Goal: Task Accomplishment & Management: Manage account settings

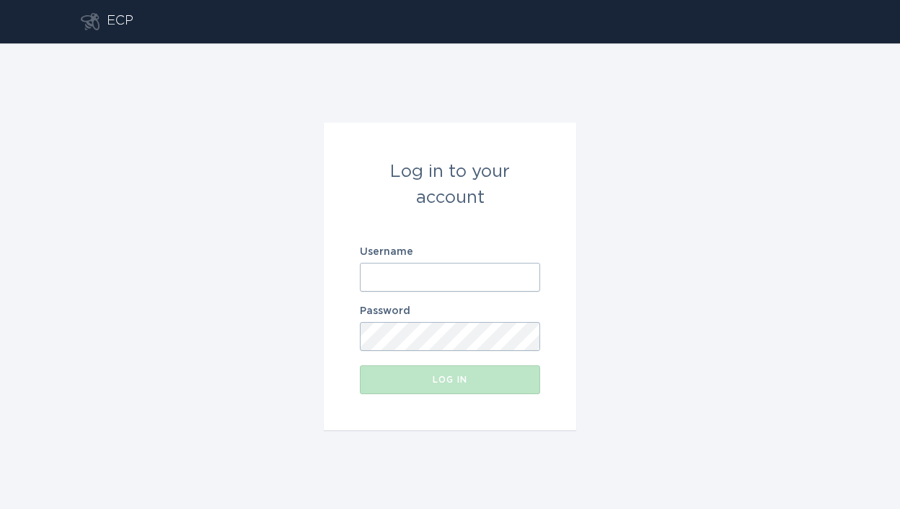
click at [414, 267] on input "Username" at bounding box center [450, 277] width 180 height 29
paste input "[EMAIL_ADDRESS][DOMAIN_NAME]"
type input "[EMAIL_ADDRESS][DOMAIN_NAME]"
click at [457, 307] on label "Password" at bounding box center [450, 311] width 180 height 10
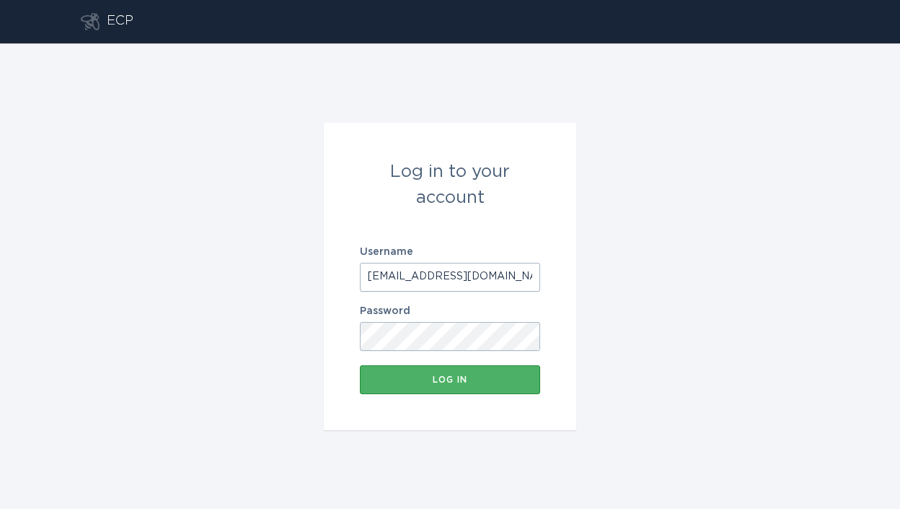
click at [459, 389] on button "Log in" at bounding box center [450, 379] width 180 height 29
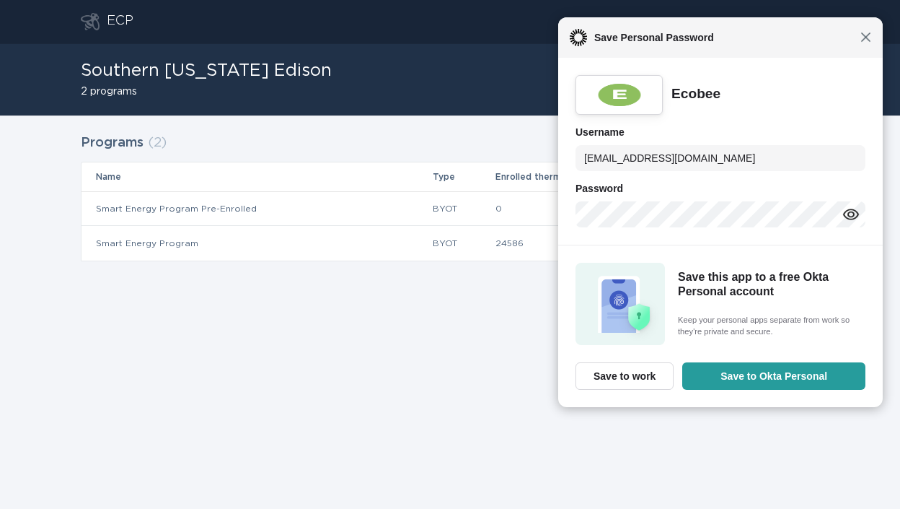
click at [863, 34] on span "Close" at bounding box center [866, 37] width 11 height 11
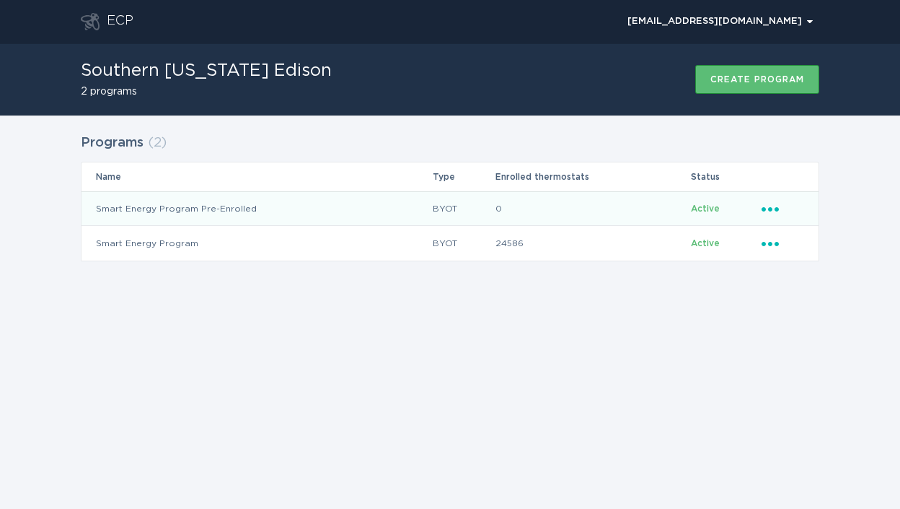
click at [774, 211] on icon "Ellipsis" at bounding box center [772, 207] width 20 height 12
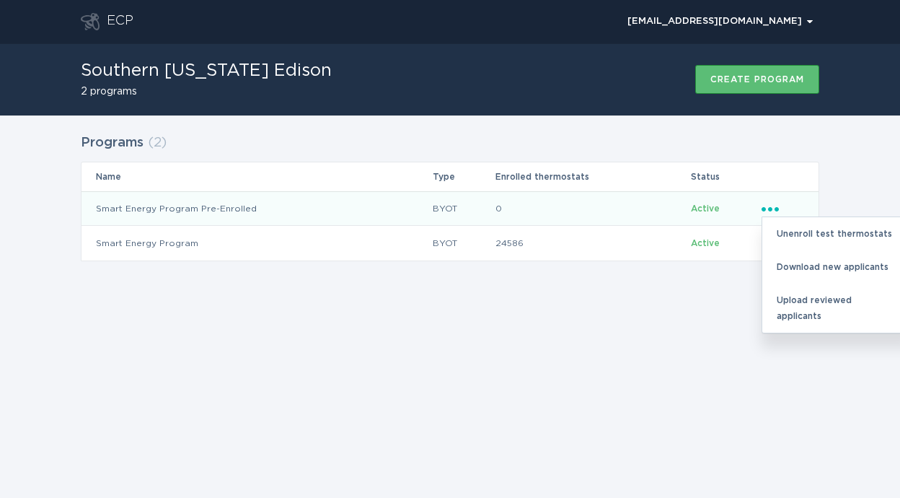
click at [674, 288] on div "Programs ( 2 ) Name Type Enrolled thermostats Status Smart Energy Program Pre-E…" at bounding box center [450, 206] width 900 height 182
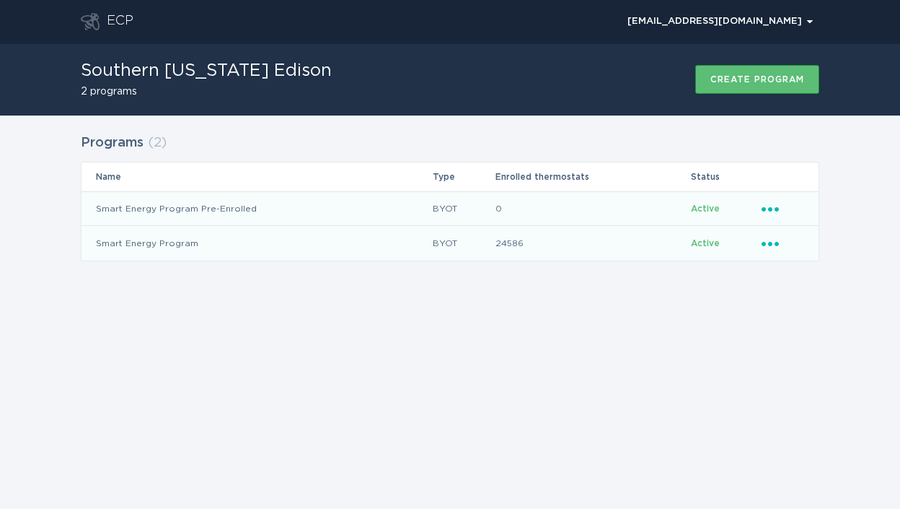
click at [769, 247] on icon "Ellipsis" at bounding box center [772, 241] width 20 height 12
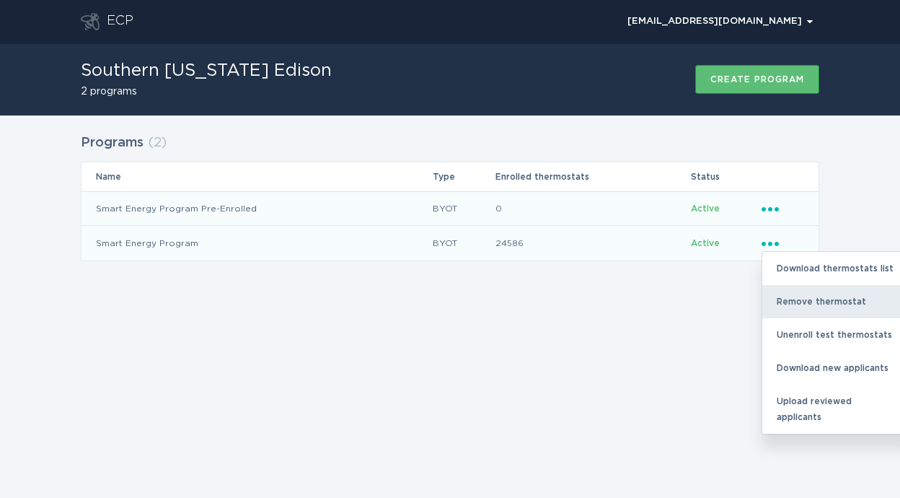
click at [809, 305] on div "Remove thermostat" at bounding box center [837, 301] width 150 height 33
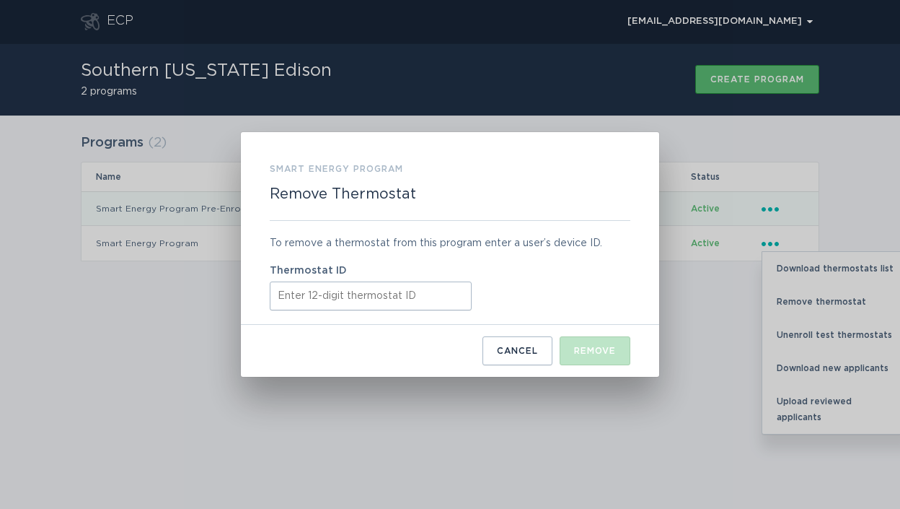
click at [439, 300] on input "Thermostat ID" at bounding box center [371, 295] width 202 height 29
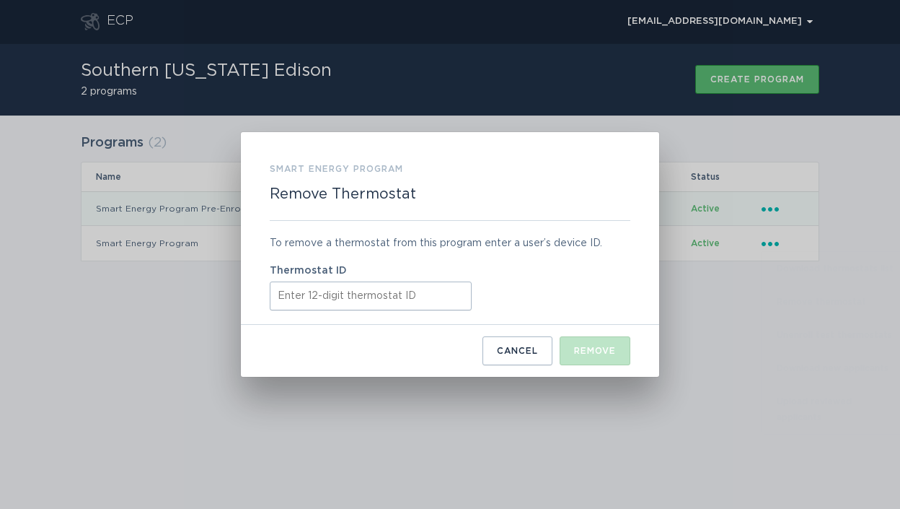
paste input "ecobee412860"
type input "ecobee412860"
paste input "412860347939"
type input "412860347939"
click at [577, 346] on button "Remove" at bounding box center [595, 350] width 71 height 29
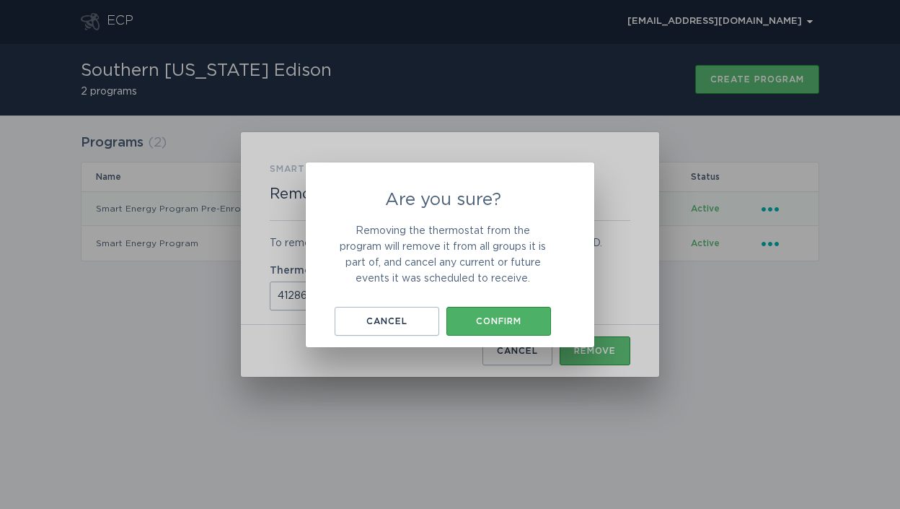
click at [543, 314] on button "Confirm" at bounding box center [499, 321] width 105 height 29
